Goal: Information Seeking & Learning: Learn about a topic

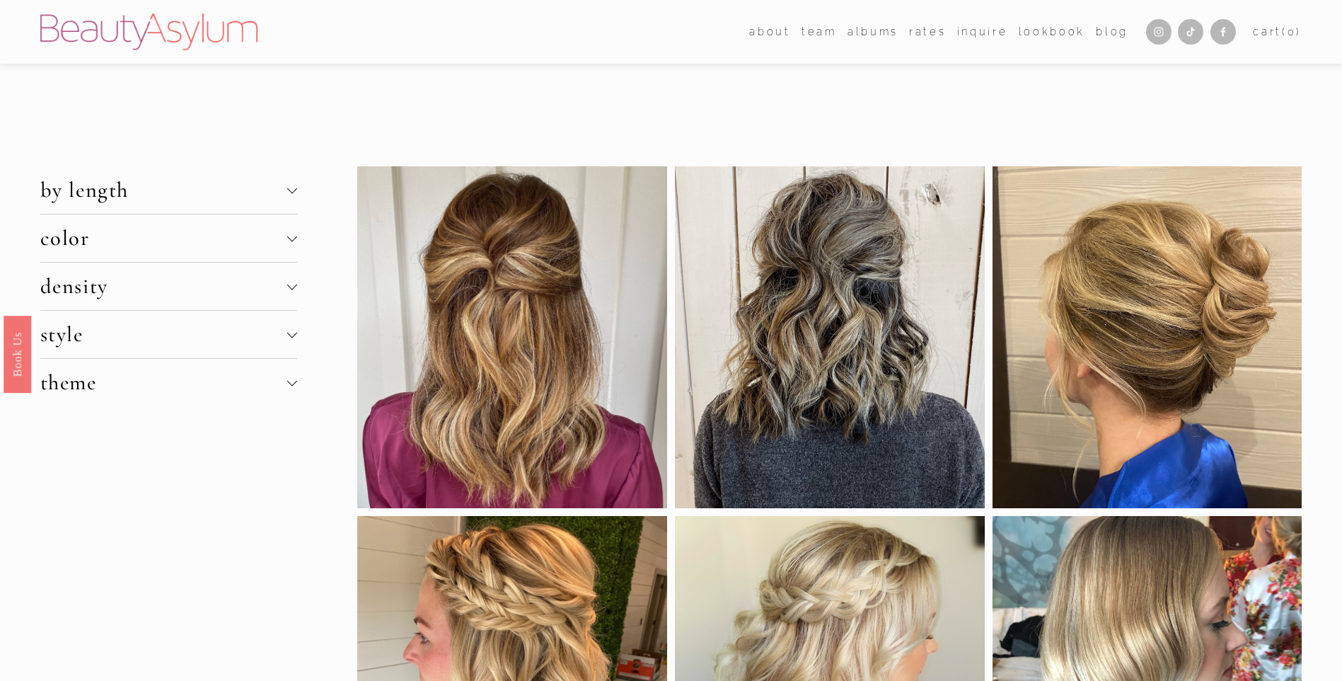
click at [282, 192] on span "by length" at bounding box center [163, 190] width 247 height 26
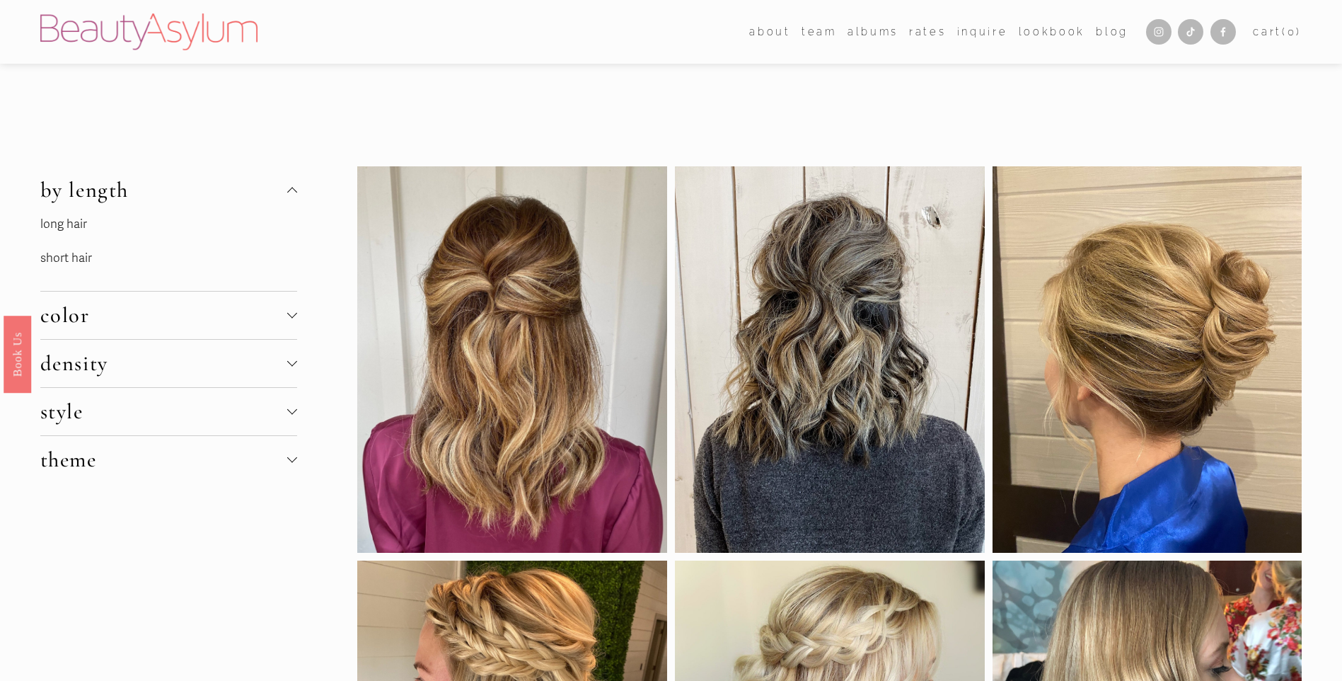
click at [74, 258] on link "short hair" at bounding box center [66, 257] width 52 height 15
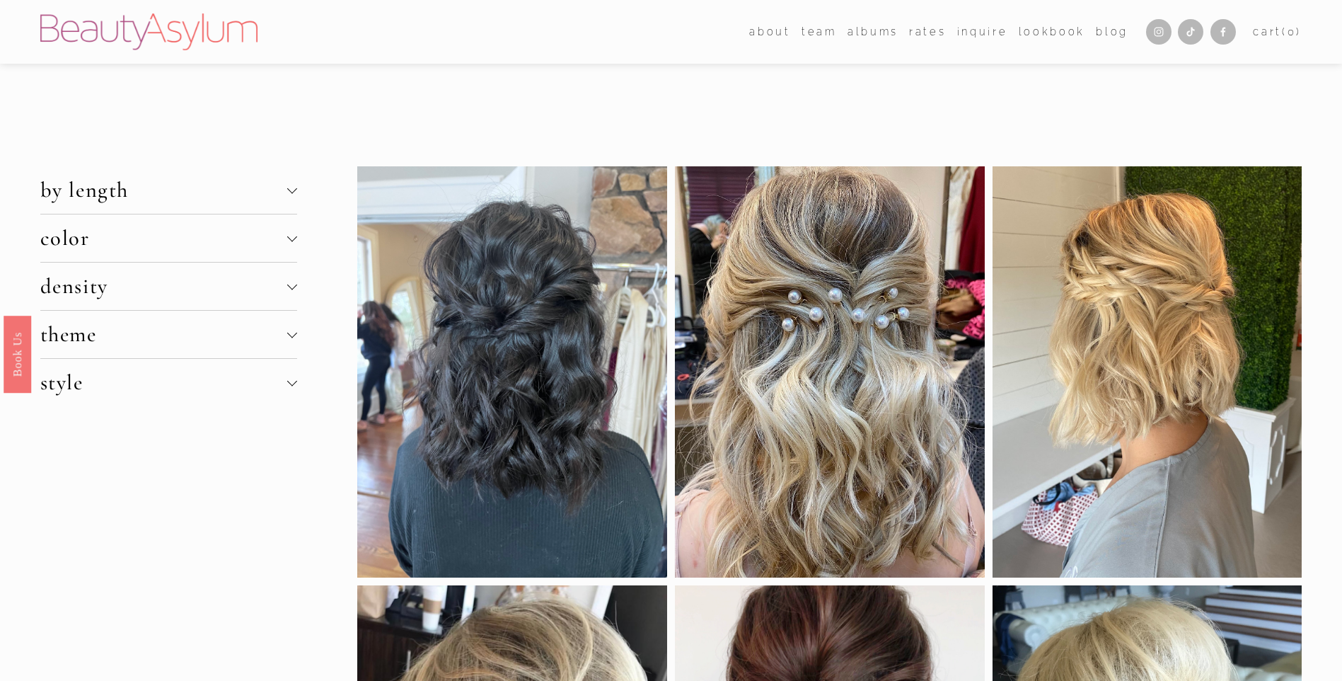
click at [95, 250] on span "color" at bounding box center [163, 238] width 247 height 26
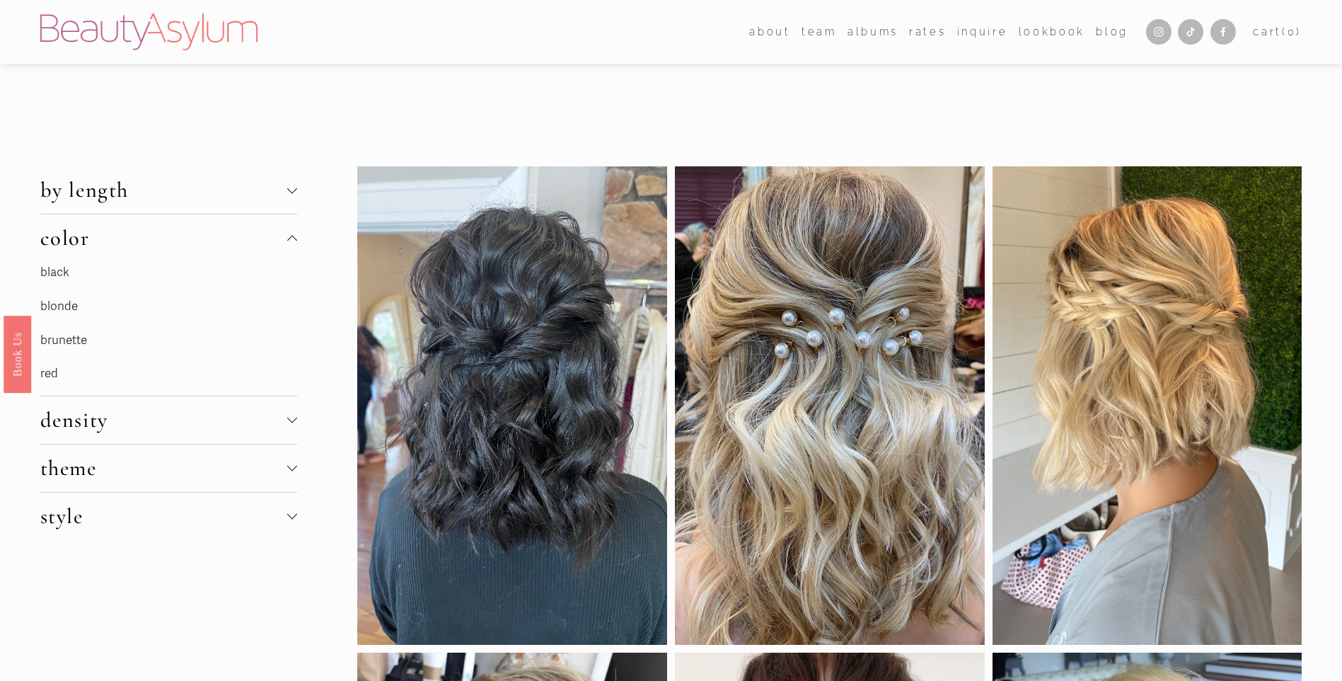
click at [62, 305] on link "blonde" at bounding box center [58, 306] width 37 height 15
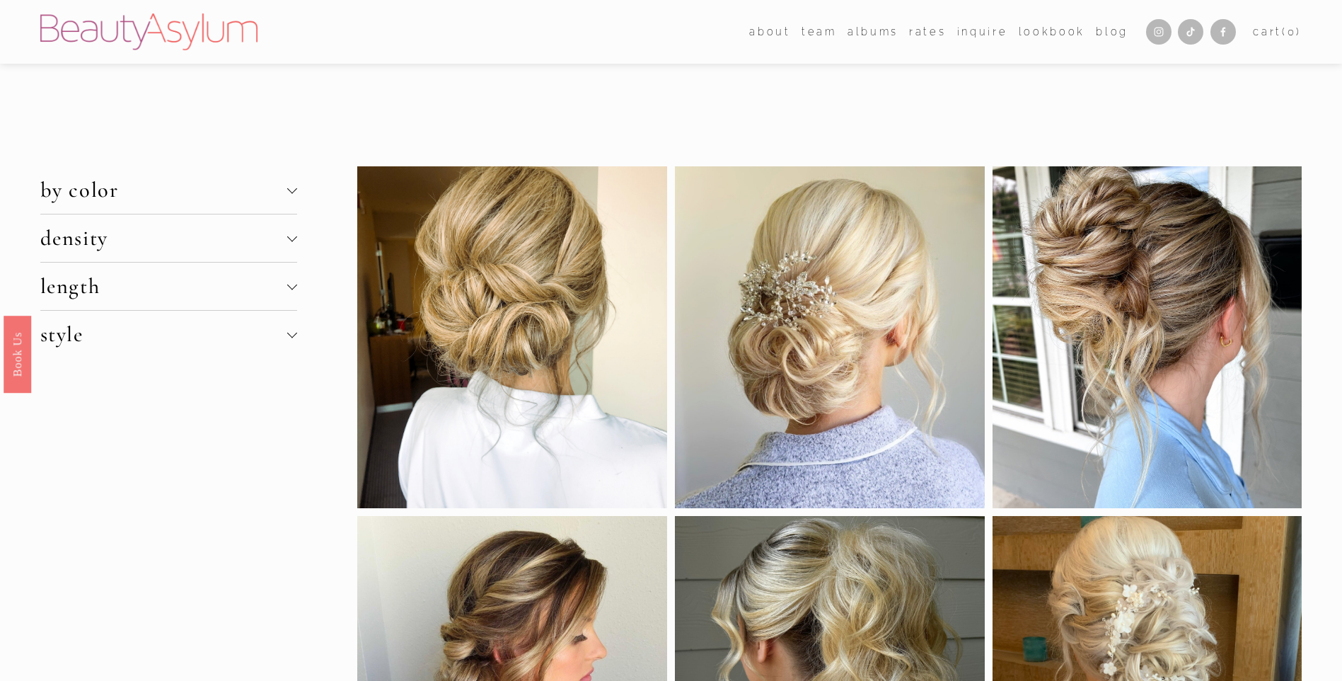
click at [175, 292] on span "length" at bounding box center [163, 286] width 247 height 26
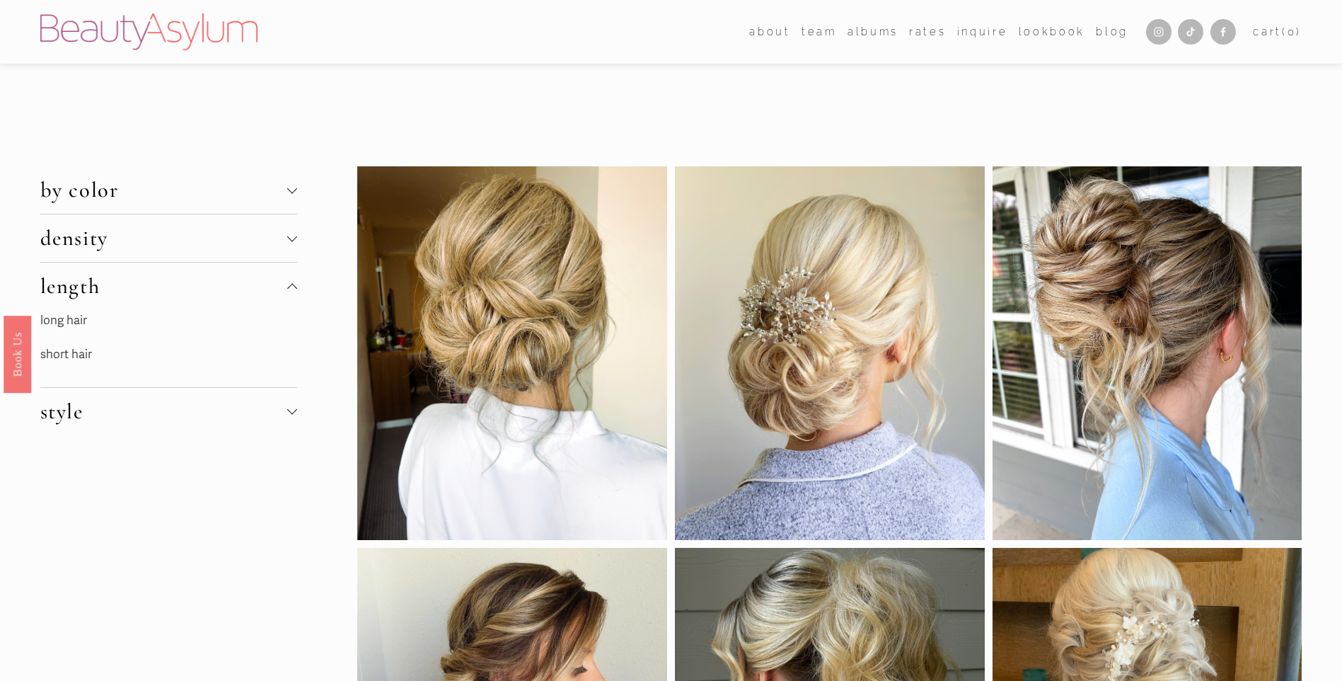
click at [159, 236] on span "density" at bounding box center [163, 238] width 247 height 26
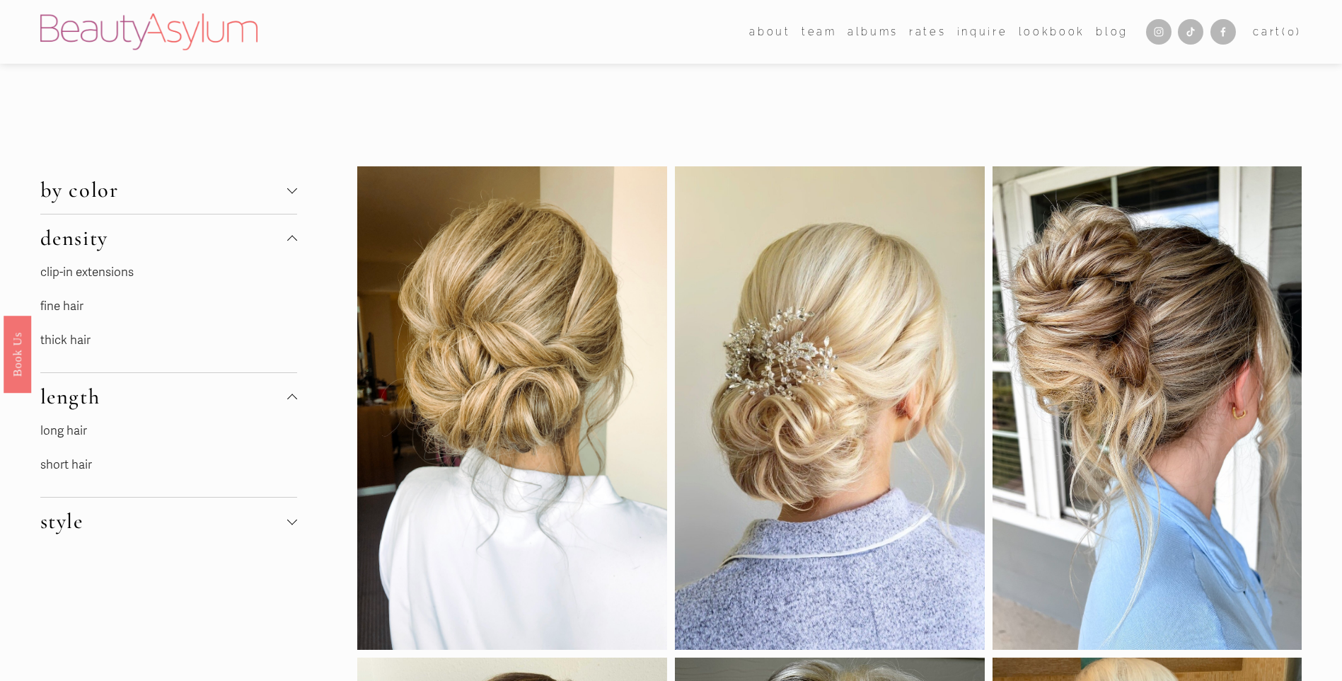
click at [72, 342] on link "thick hair" at bounding box center [65, 339] width 50 height 15
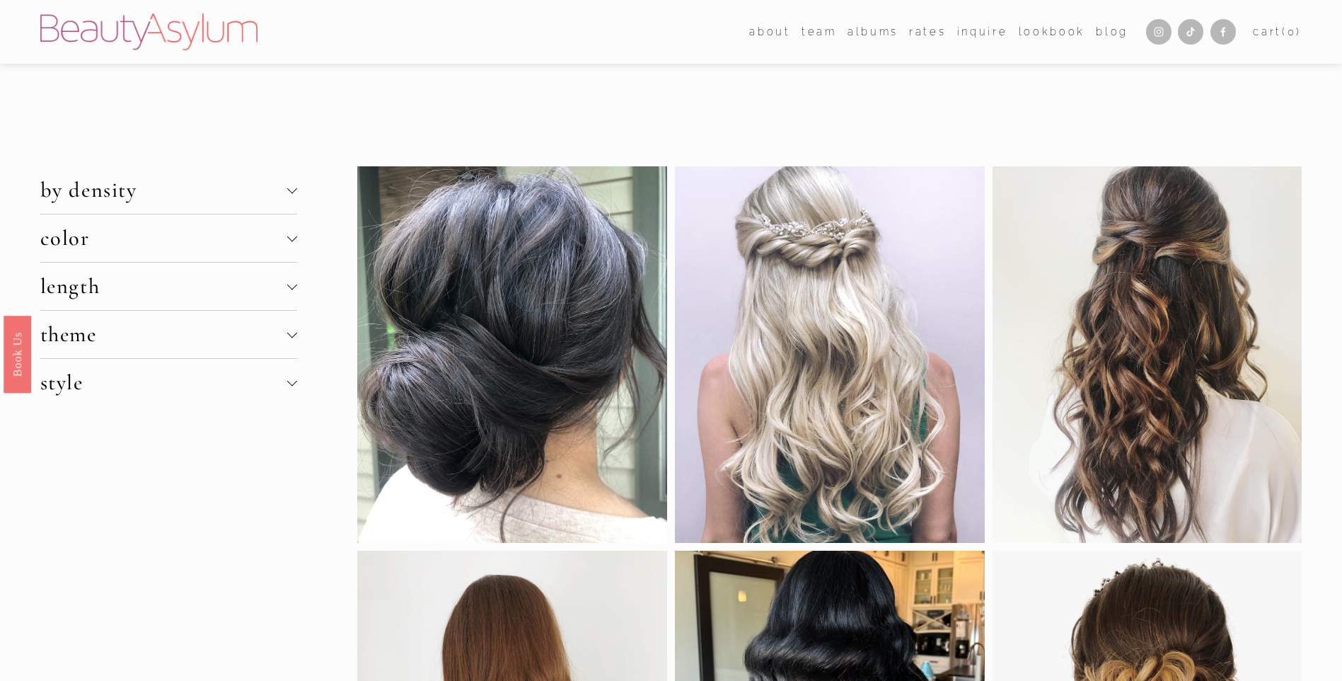
click at [137, 246] on span "color" at bounding box center [163, 238] width 247 height 26
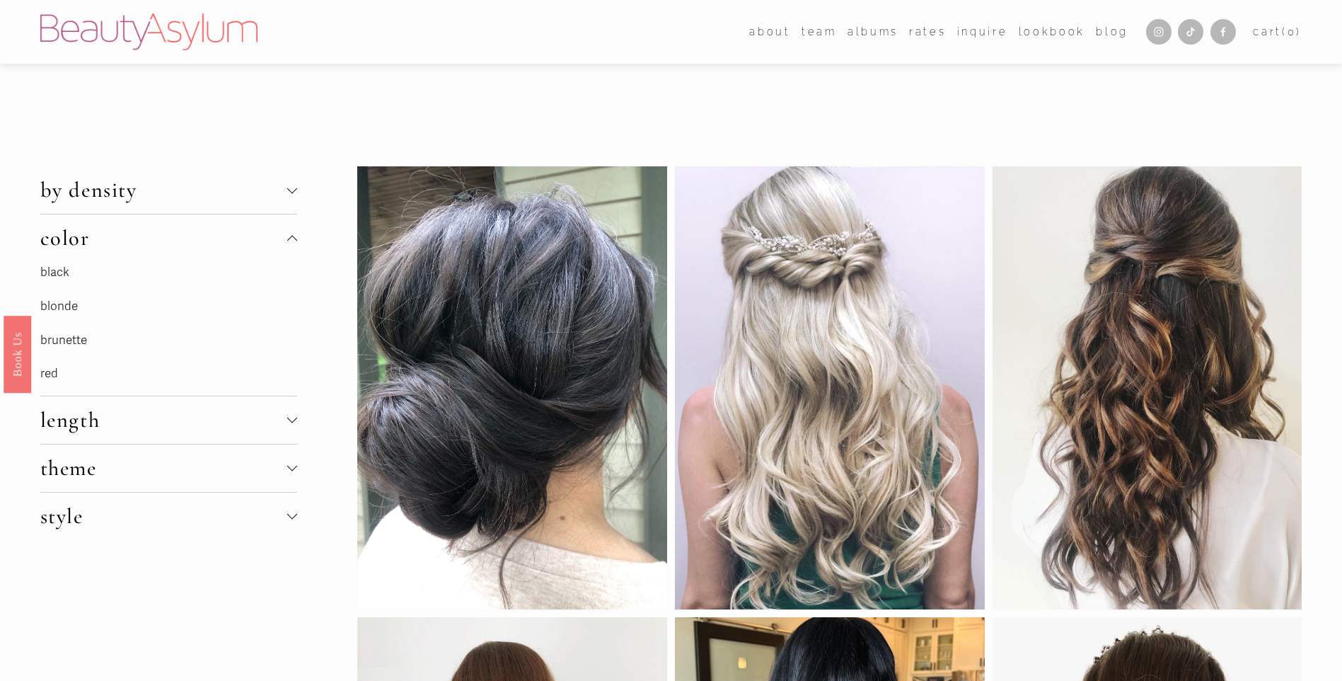
click at [73, 305] on link "blonde" at bounding box center [58, 306] width 37 height 15
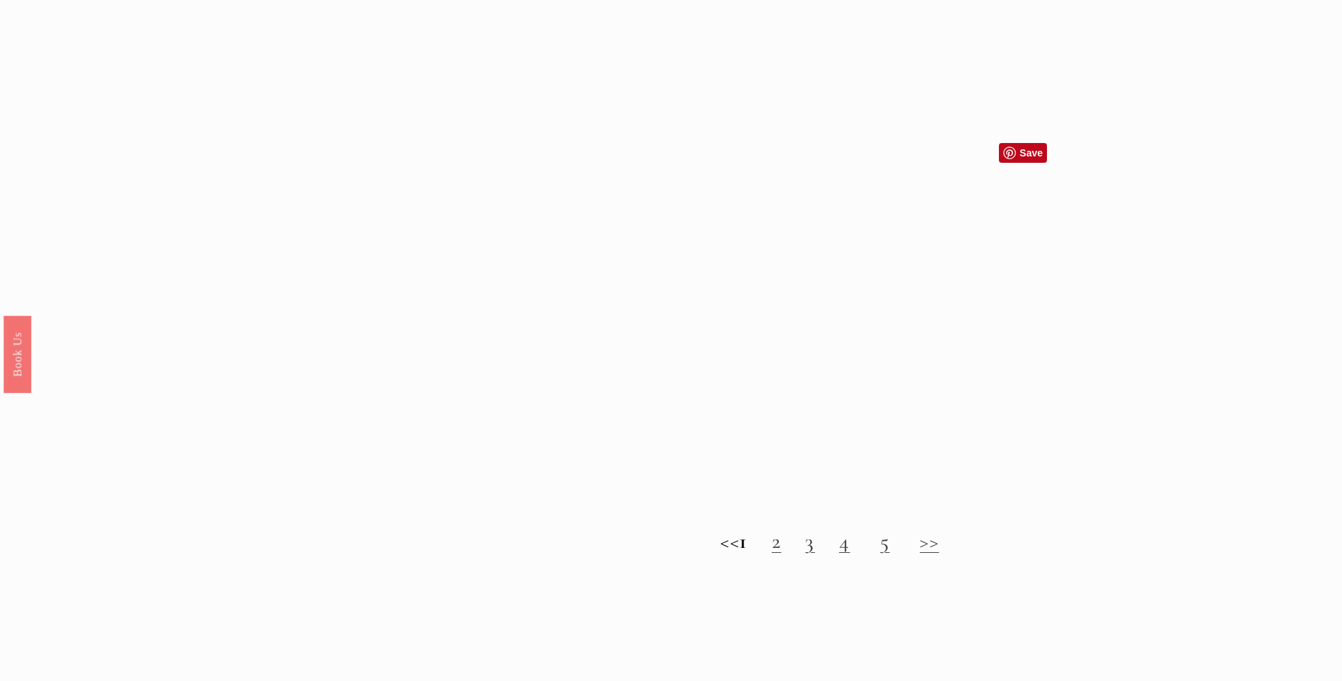
scroll to position [1556, 0]
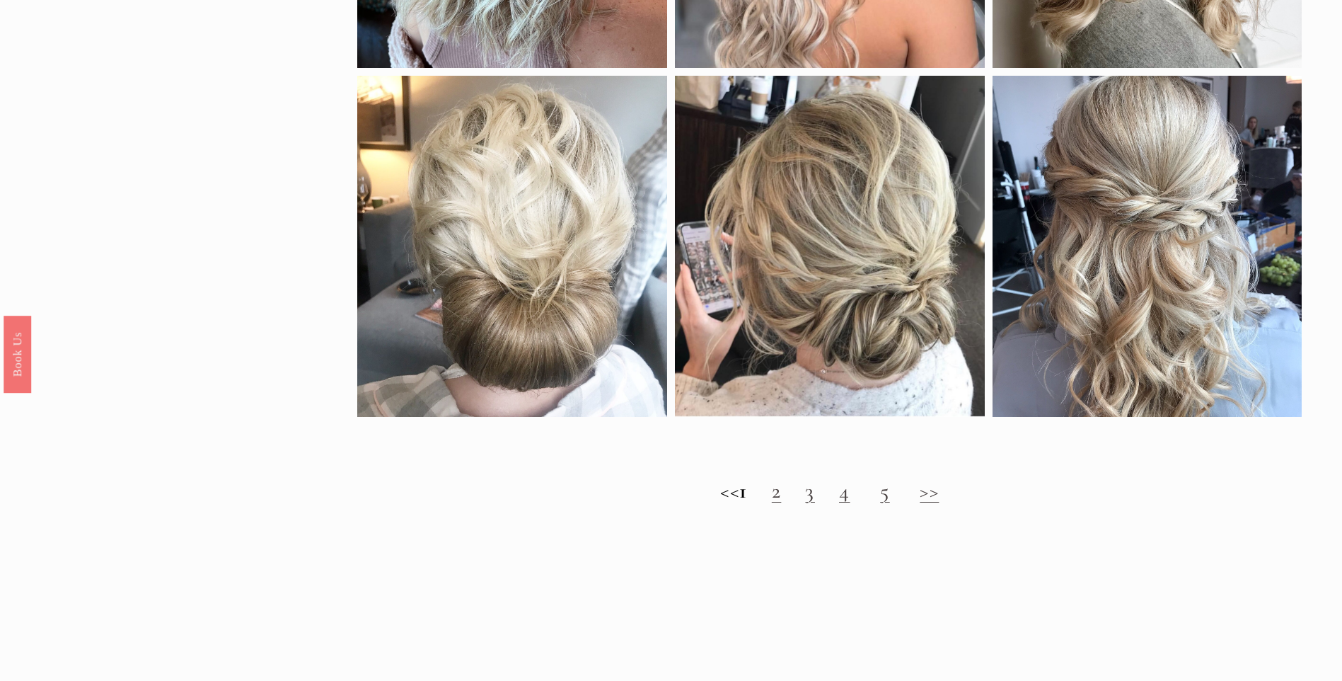
click at [782, 504] on link "2" at bounding box center [777, 491] width 10 height 26
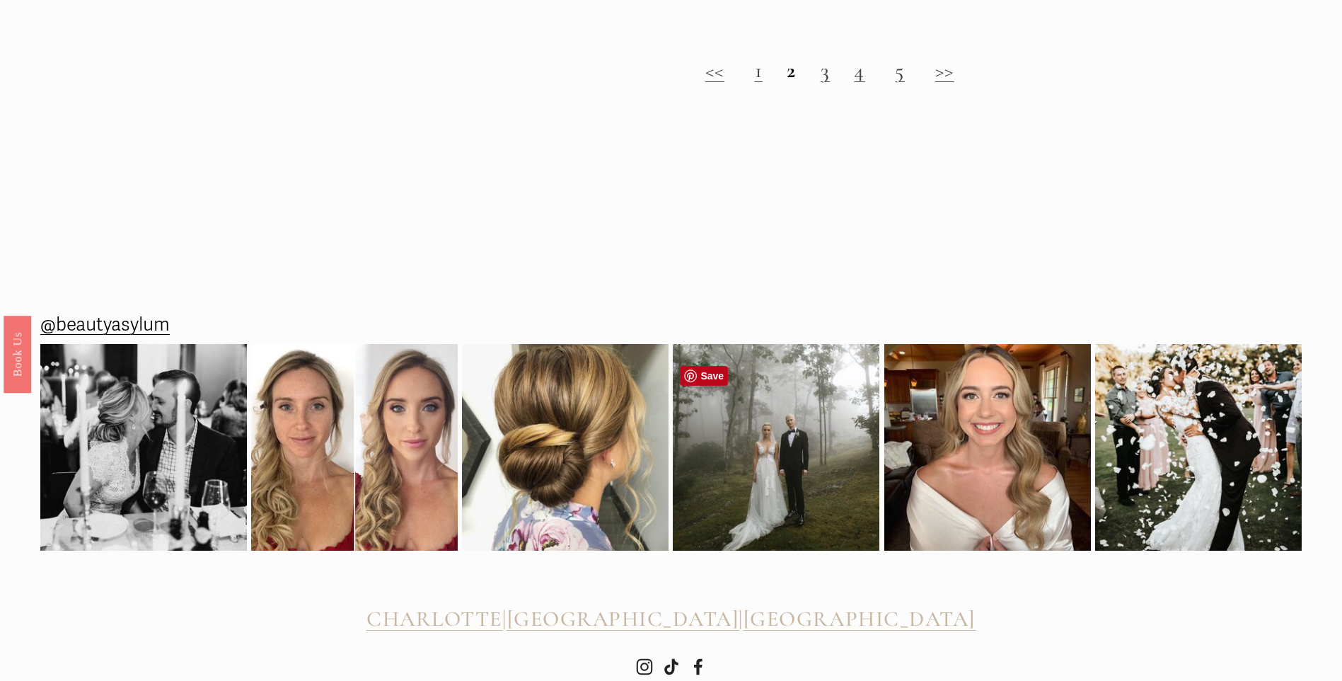
scroll to position [2052, 0]
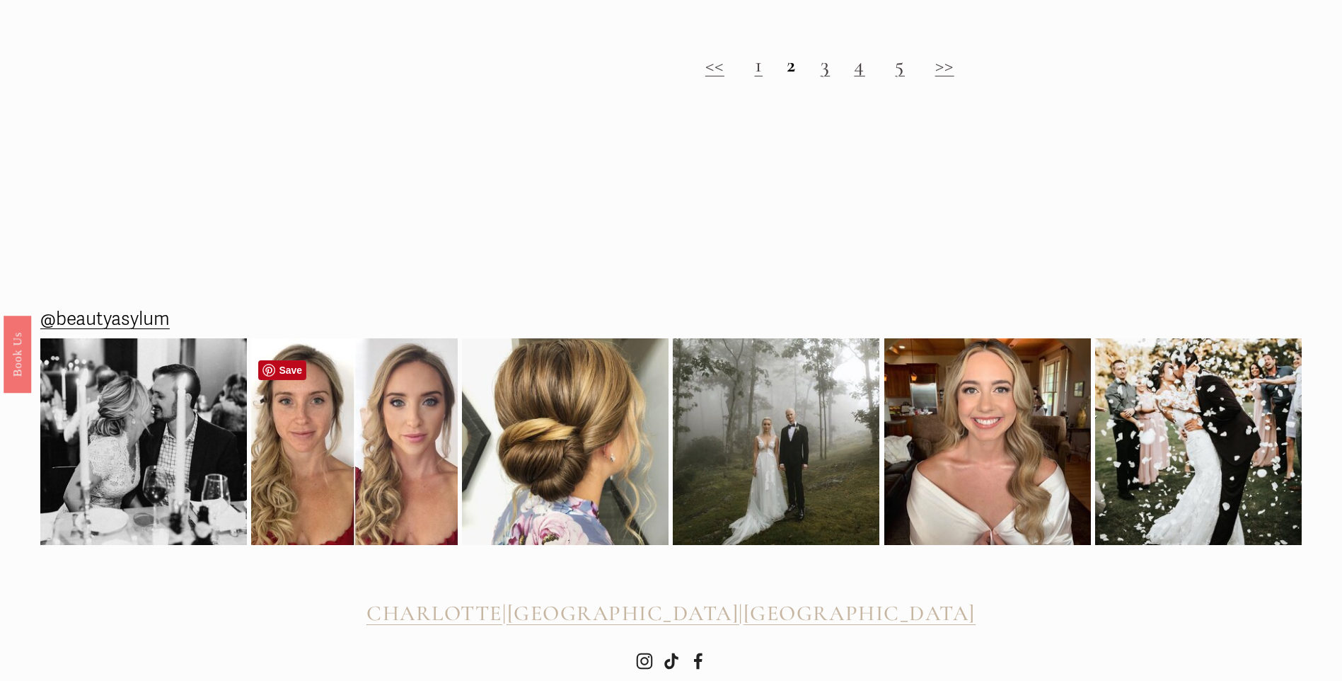
click at [395, 414] on img at bounding box center [354, 441] width 207 height 207
click at [860, 78] on link "4" at bounding box center [859, 65] width 11 height 26
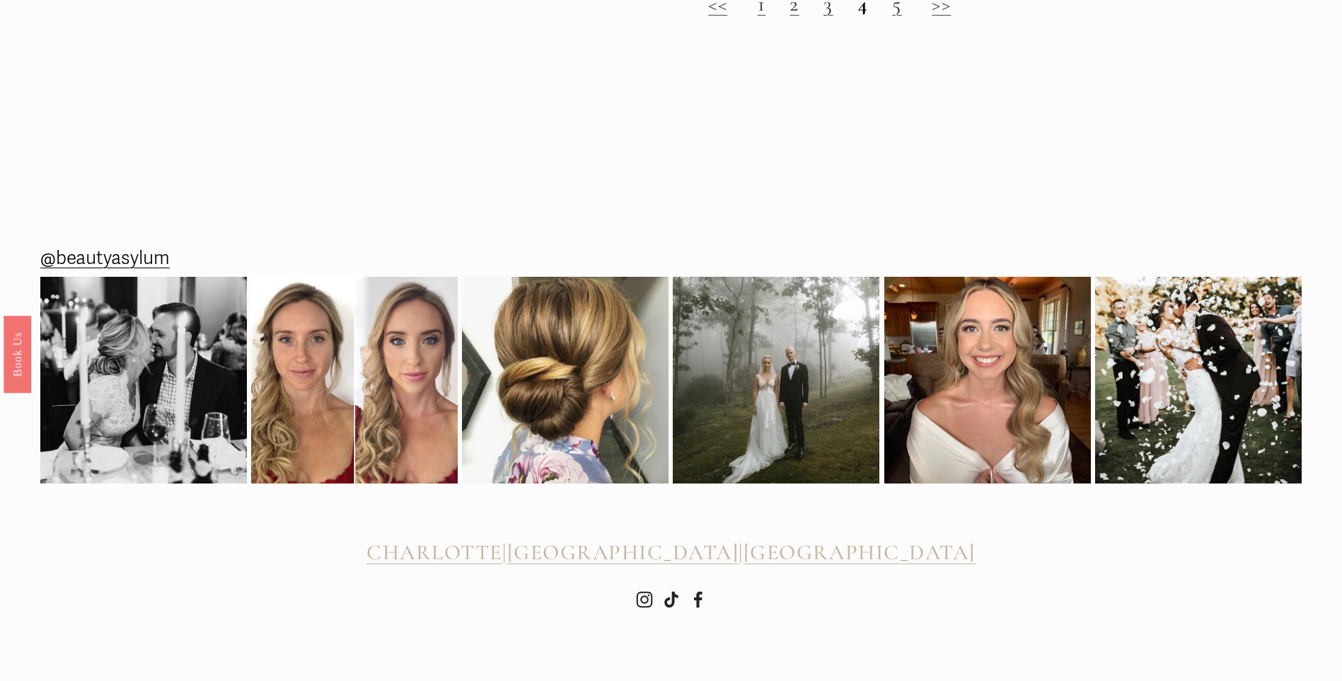
scroll to position [2095, 0]
